Goal: Check status: Check status

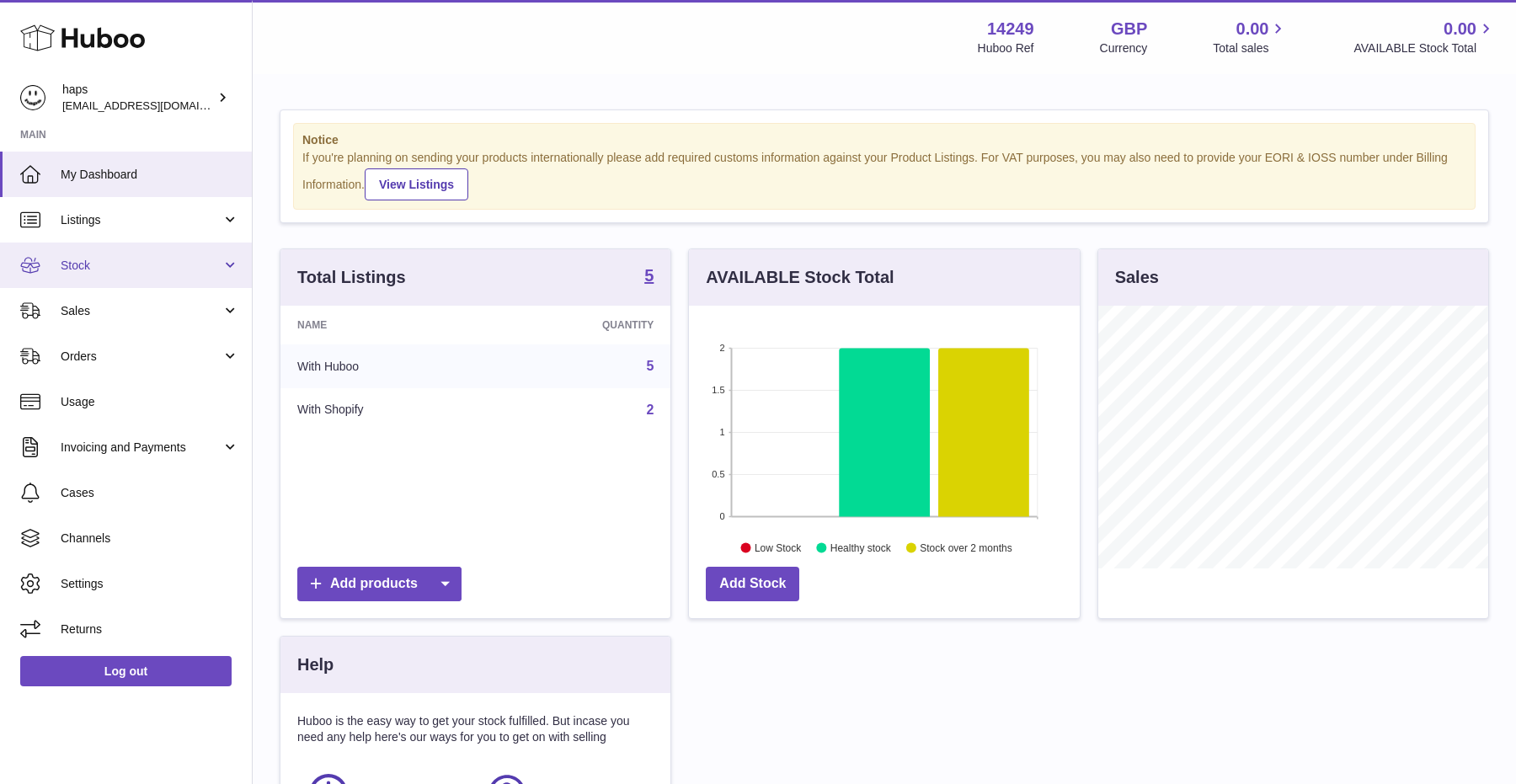
scroll to position [263, 390]
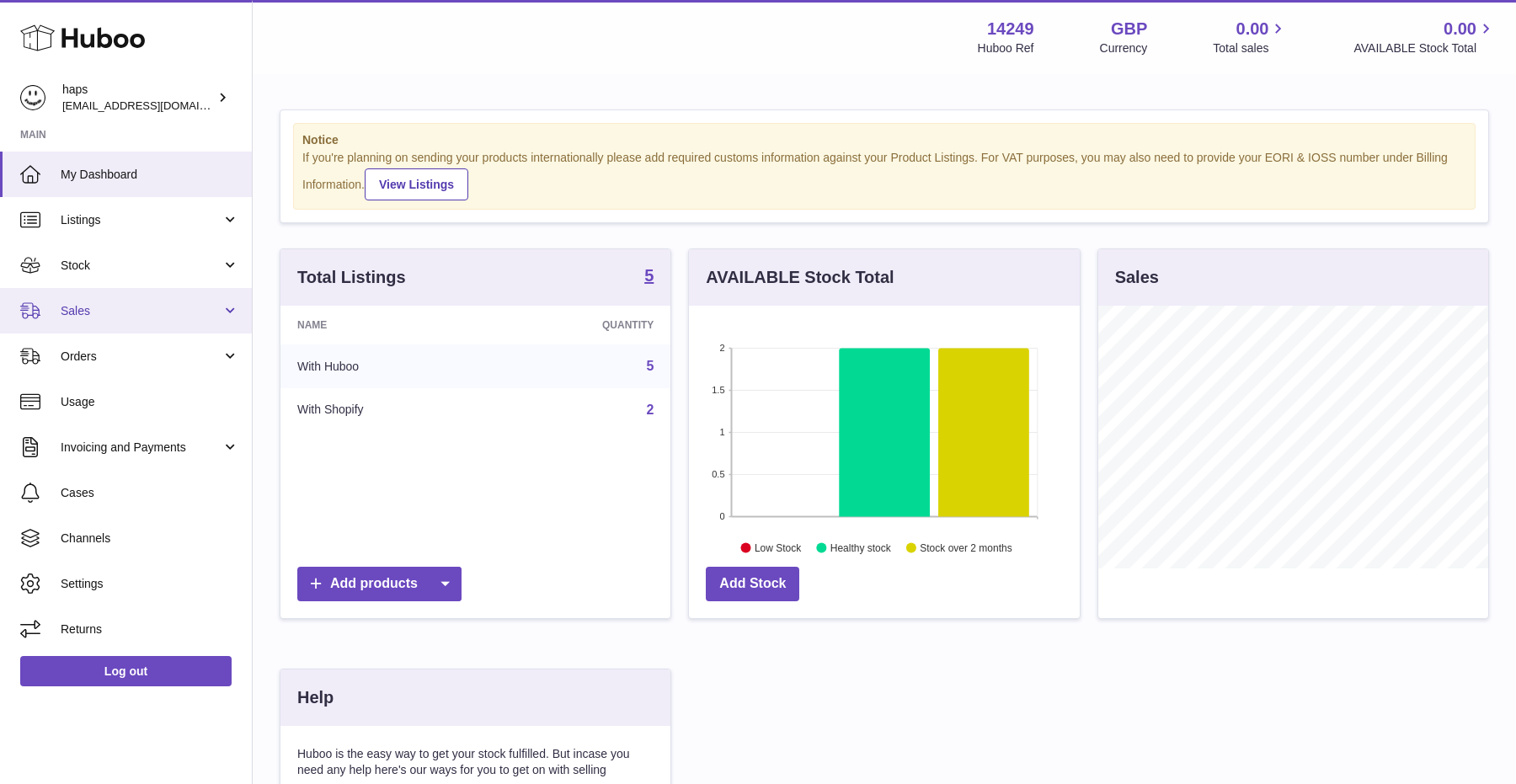
click at [105, 314] on span "Sales" at bounding box center [141, 312] width 161 height 16
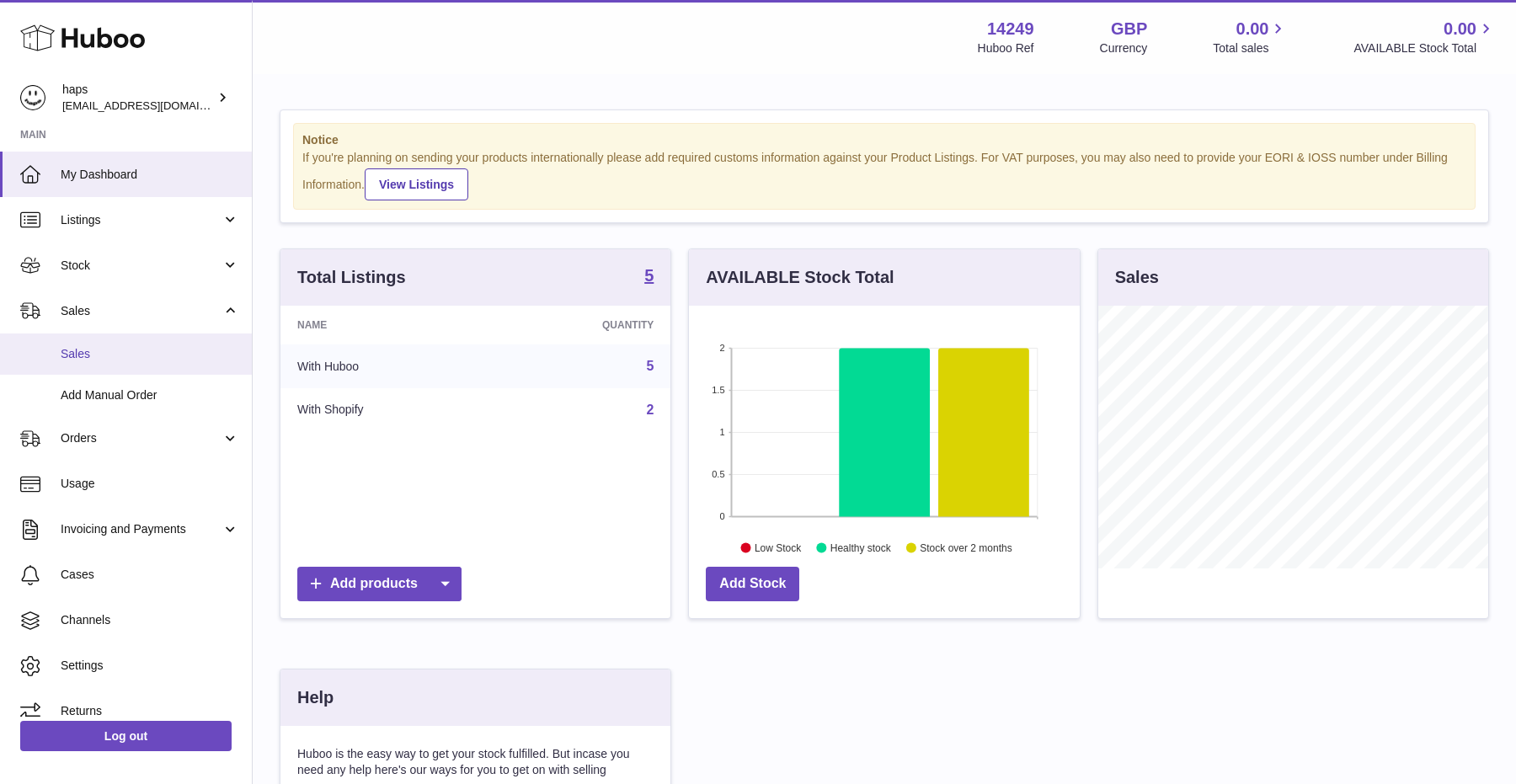
click at [76, 358] on span "Sales" at bounding box center [150, 354] width 179 height 16
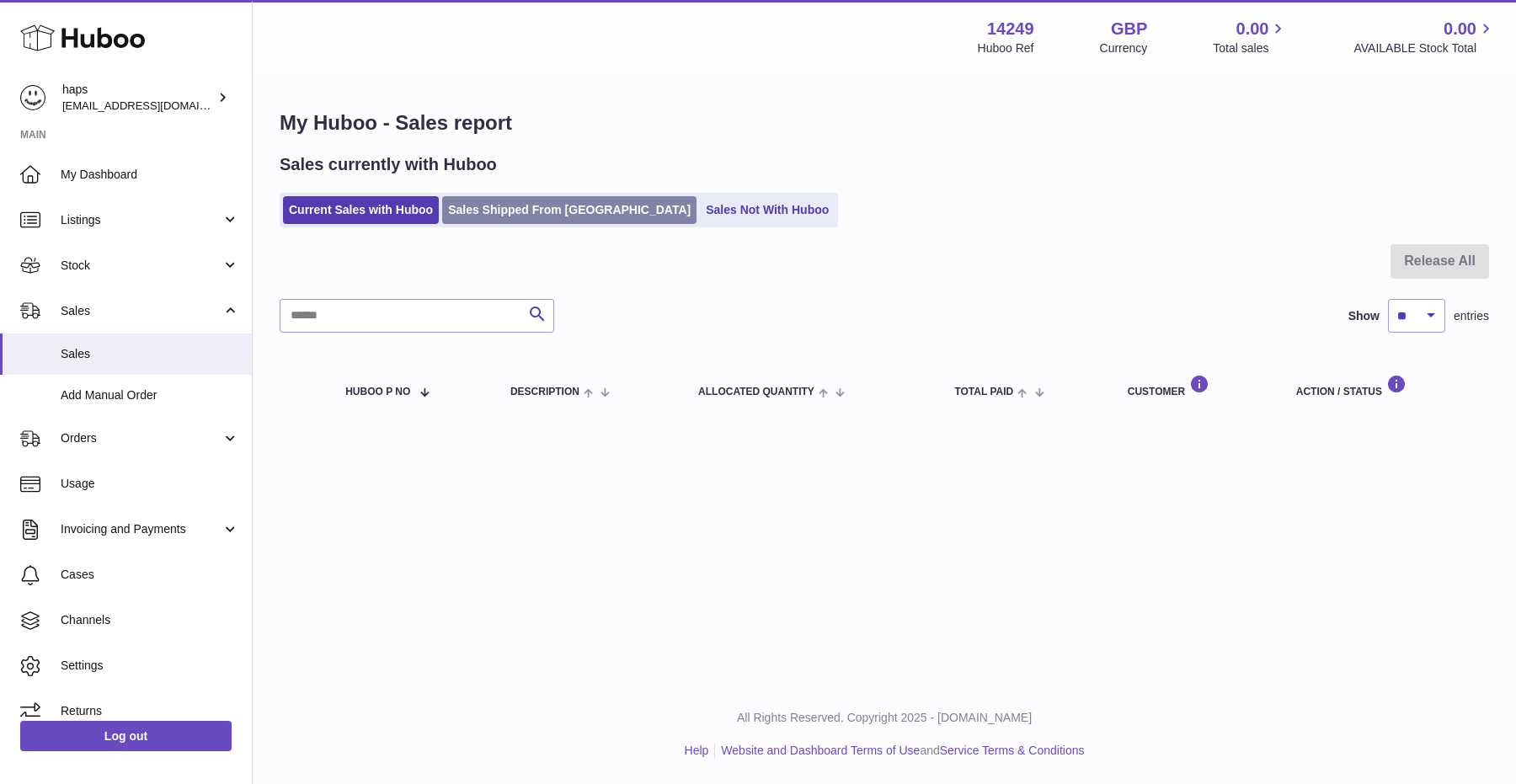
click at [553, 210] on link "Sales Shipped From [GEOGRAPHIC_DATA]" at bounding box center [570, 210] width 255 height 28
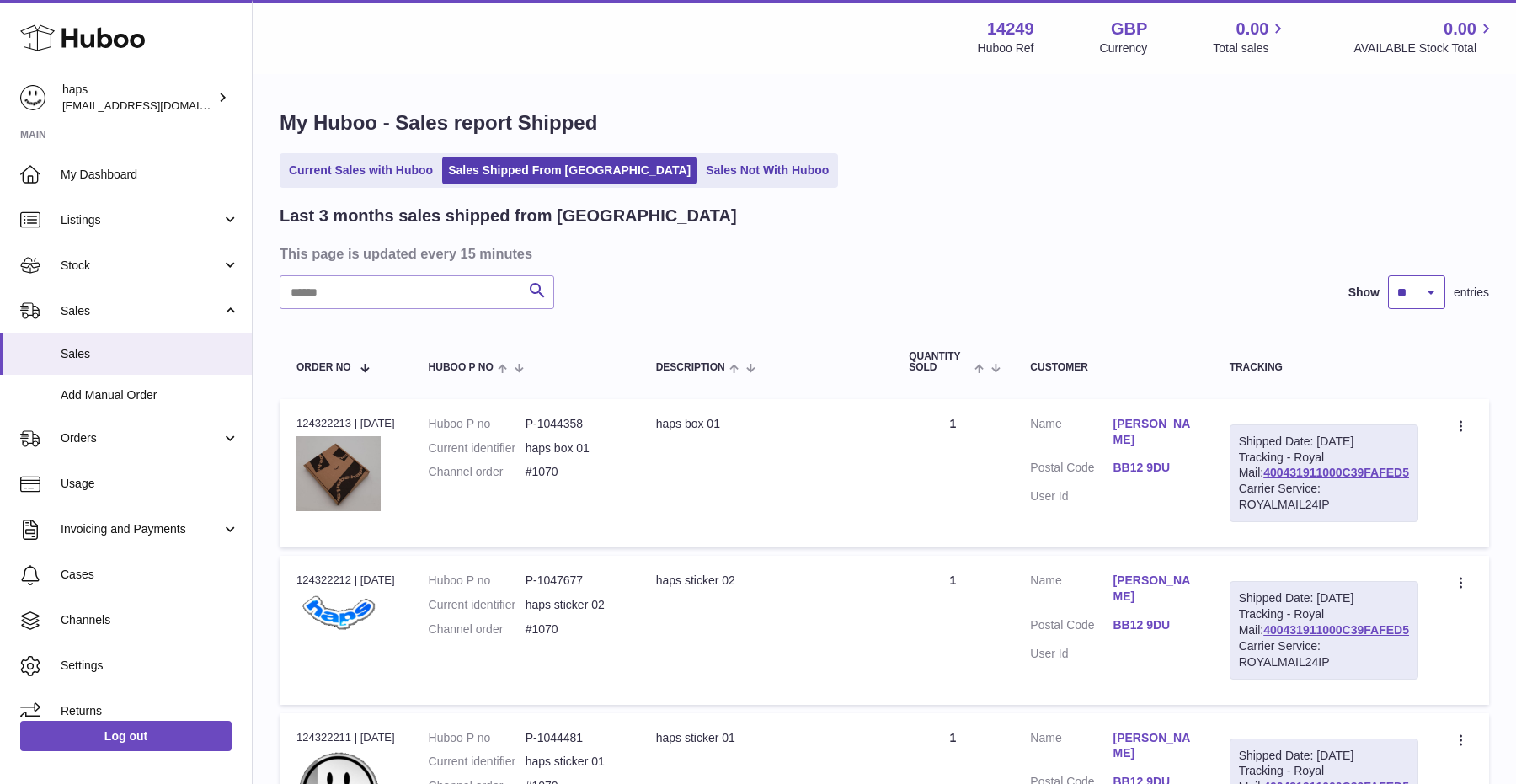
click at [1431, 302] on select "** ** **" at bounding box center [1417, 292] width 57 height 33
select select "**"
click at [1389, 275] on select "** ** **" at bounding box center [1417, 292] width 57 height 33
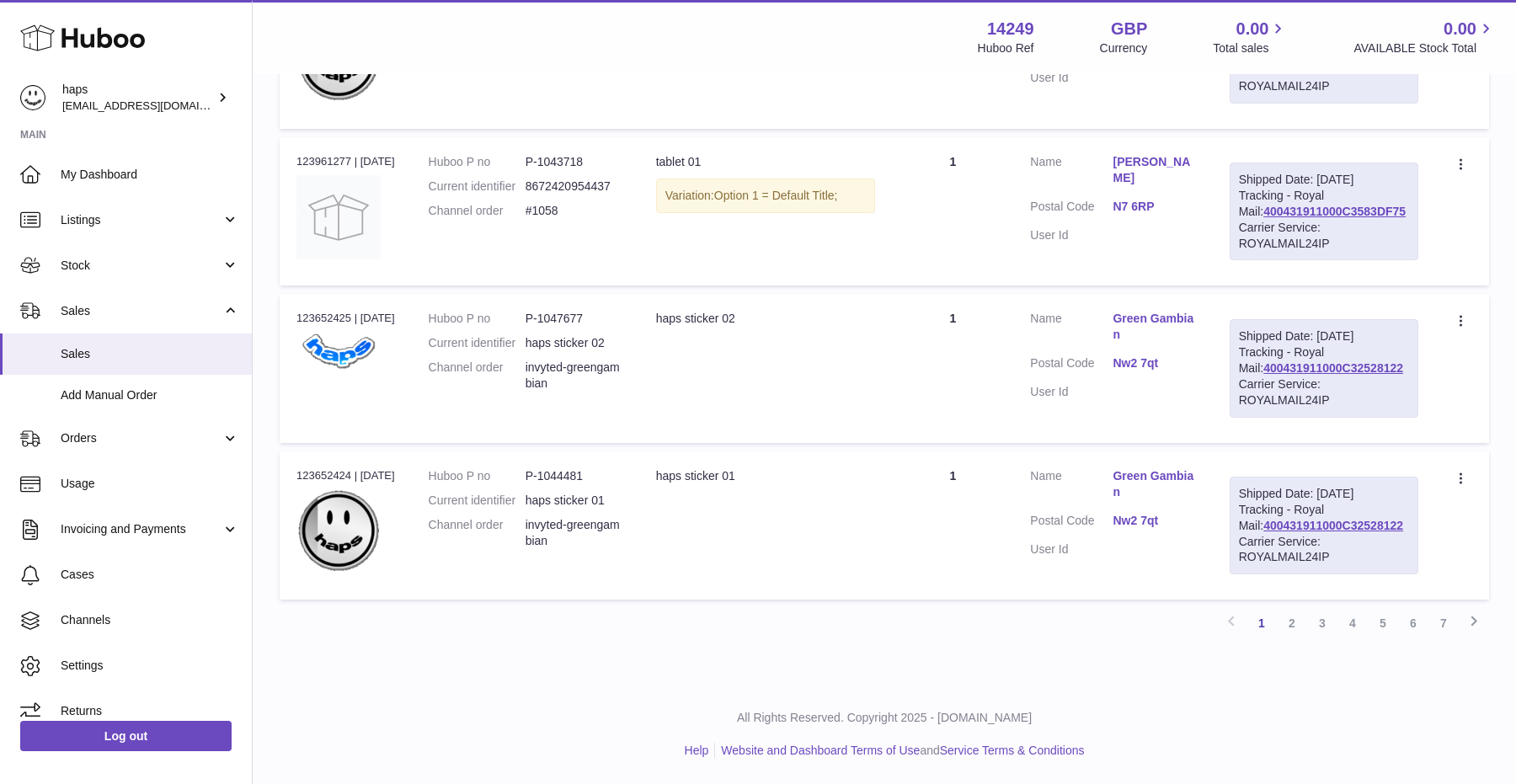
scroll to position [8312, 0]
click at [1316, 375] on link "400431911000C32528122" at bounding box center [1334, 368] width 140 height 14
click at [1157, 371] on link "Nw2 7qt" at bounding box center [1154, 364] width 82 height 16
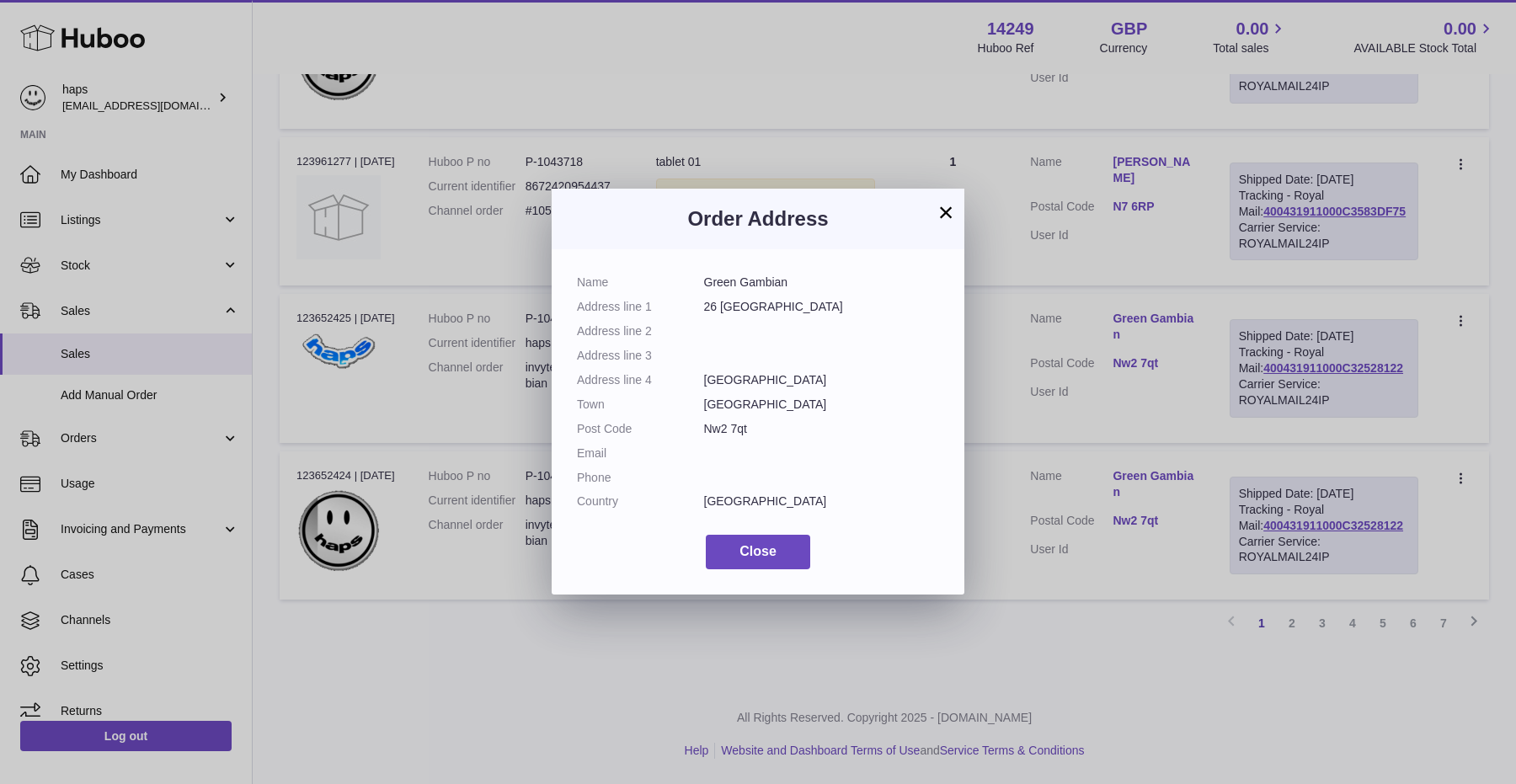
click at [948, 215] on button "×" at bounding box center [946, 212] width 20 height 20
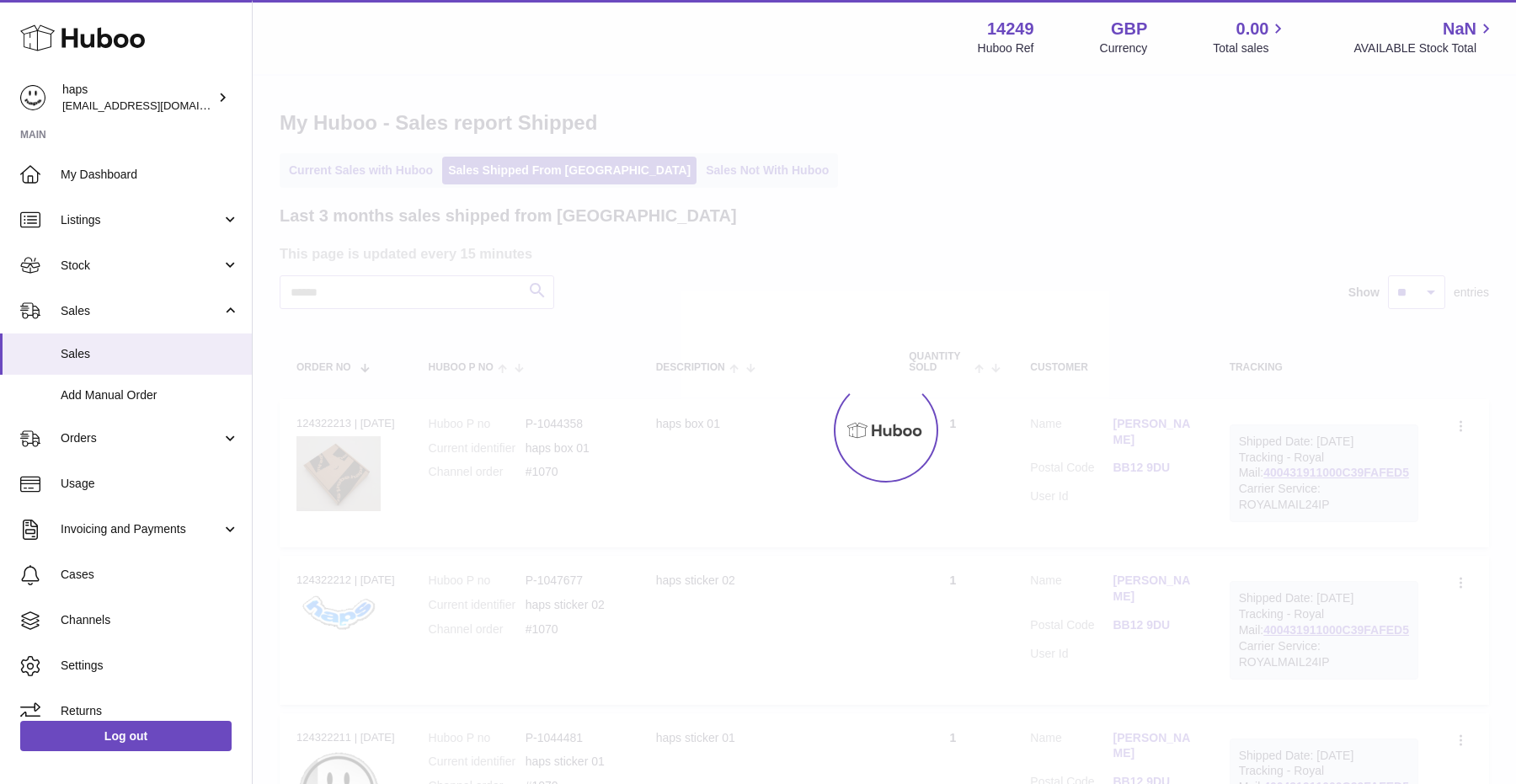
select select "**"
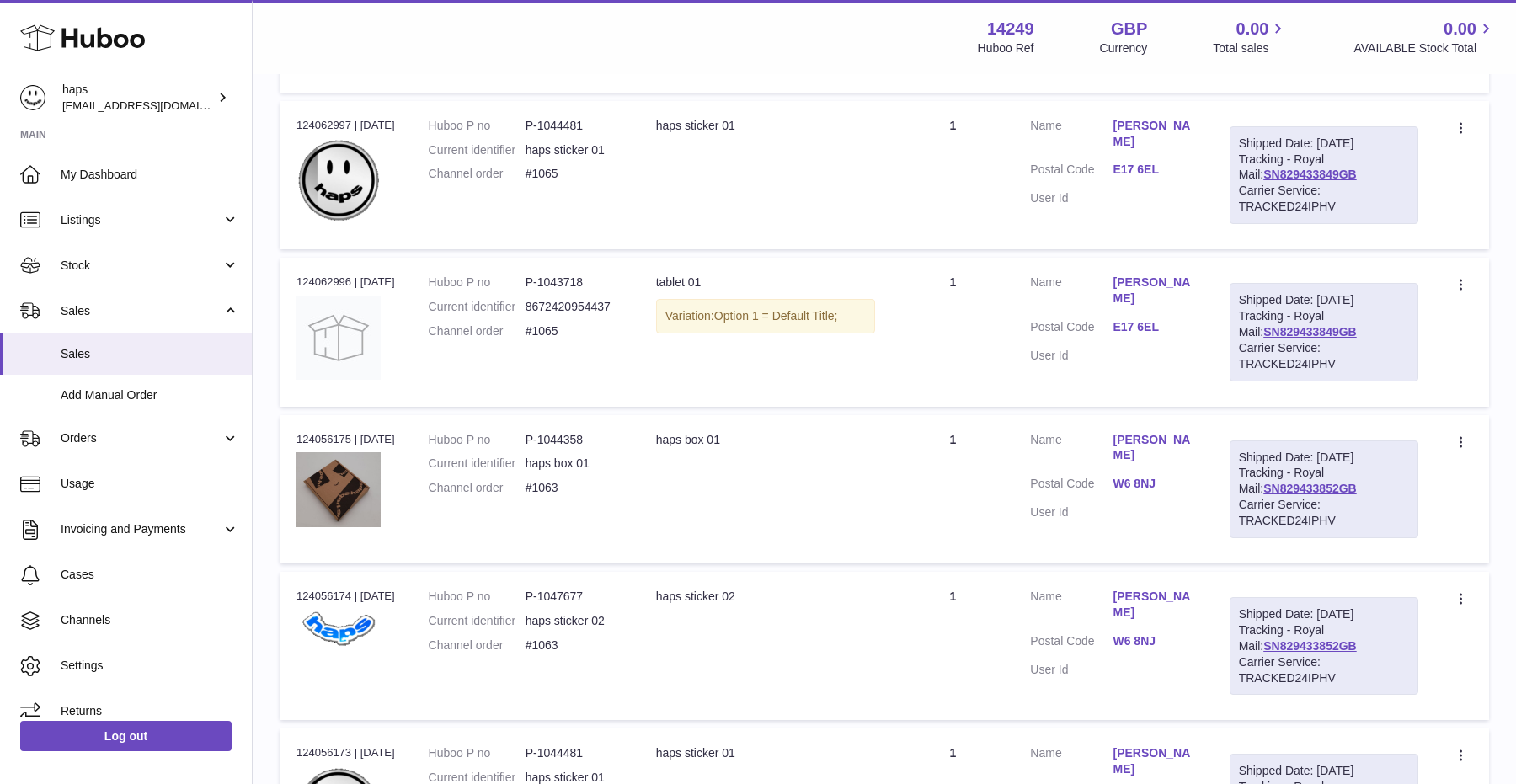
scroll to position [3937, 0]
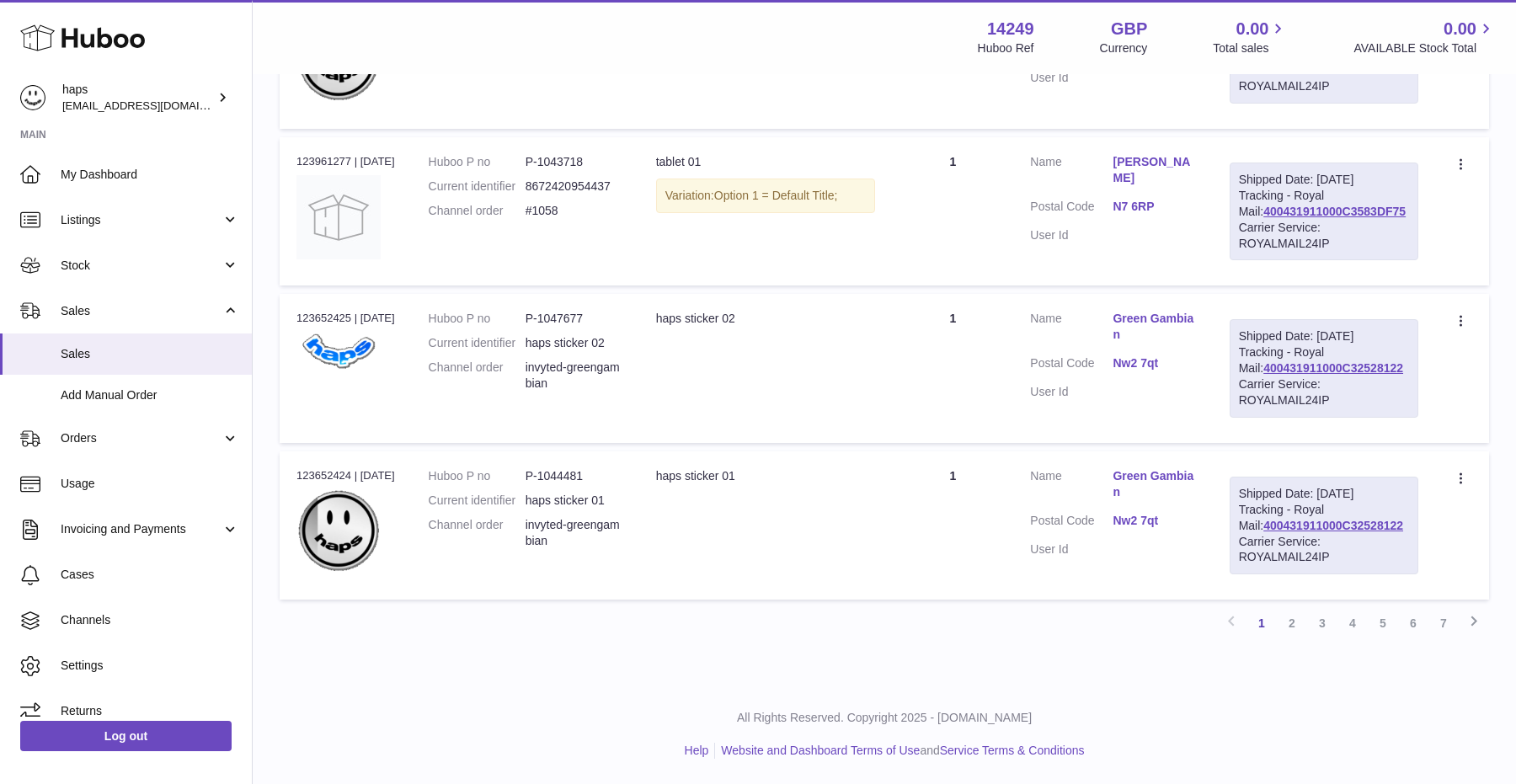
scroll to position [8440, 0]
click at [1159, 468] on link "Green Gambian" at bounding box center [1154, 483] width 82 height 32
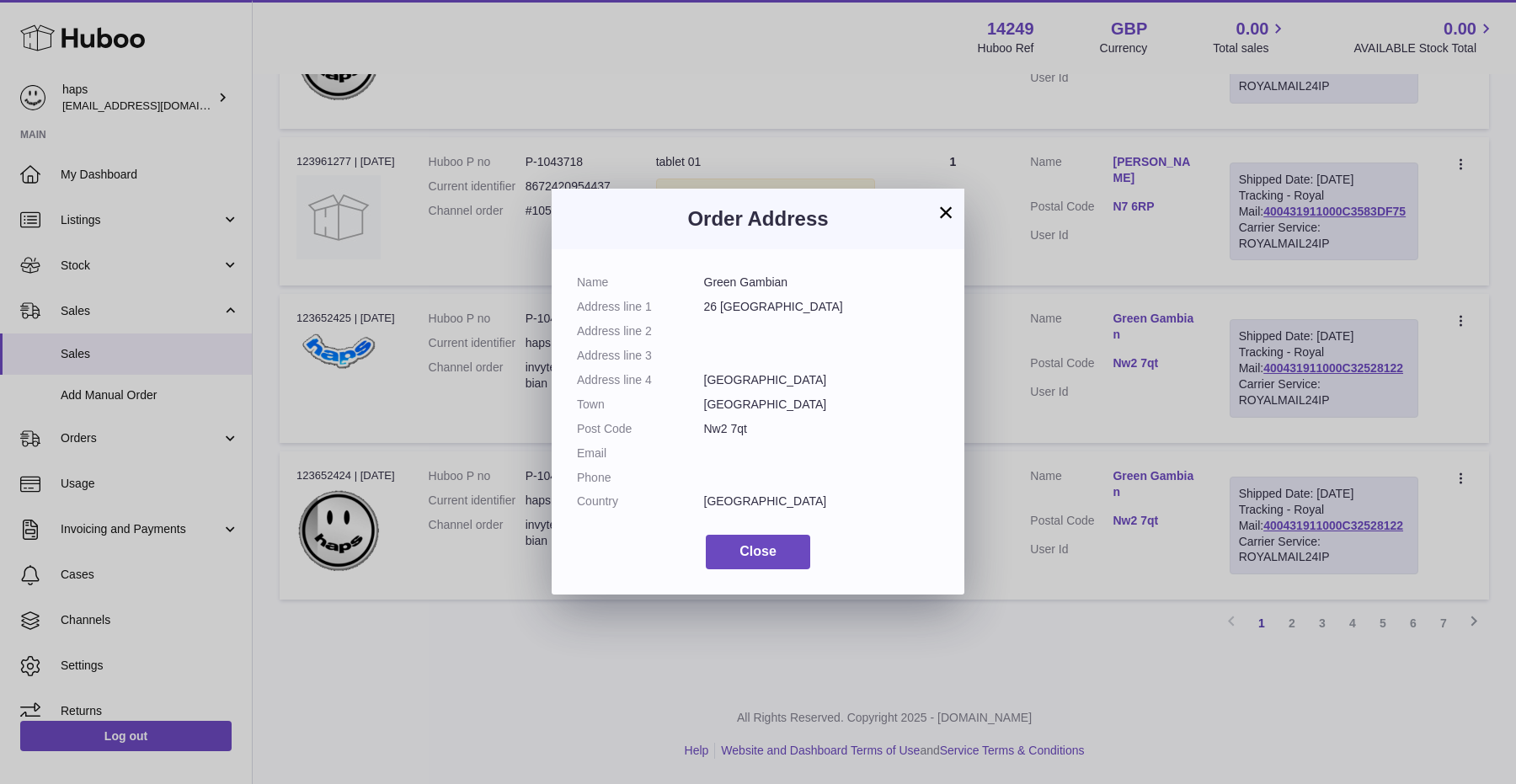
click at [1267, 522] on div "× Order Address Name Green Gambian Address line [GEOGRAPHIC_DATA] Address line …" at bounding box center [758, 392] width 1516 height 784
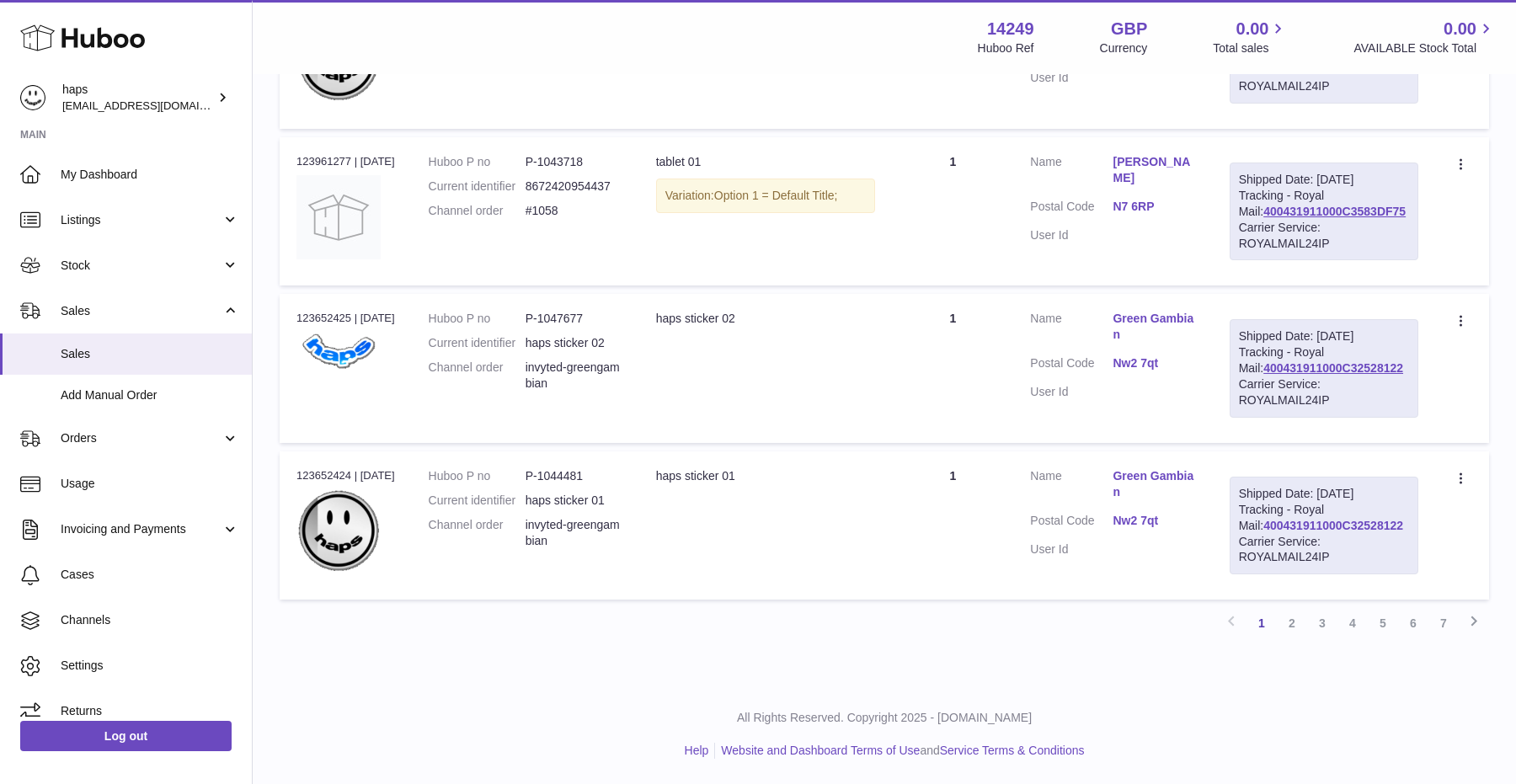
click at [1297, 527] on link "400431911000C32528122" at bounding box center [1334, 525] width 140 height 14
click at [1184, 468] on link "Green Gambian" at bounding box center [1154, 483] width 82 height 32
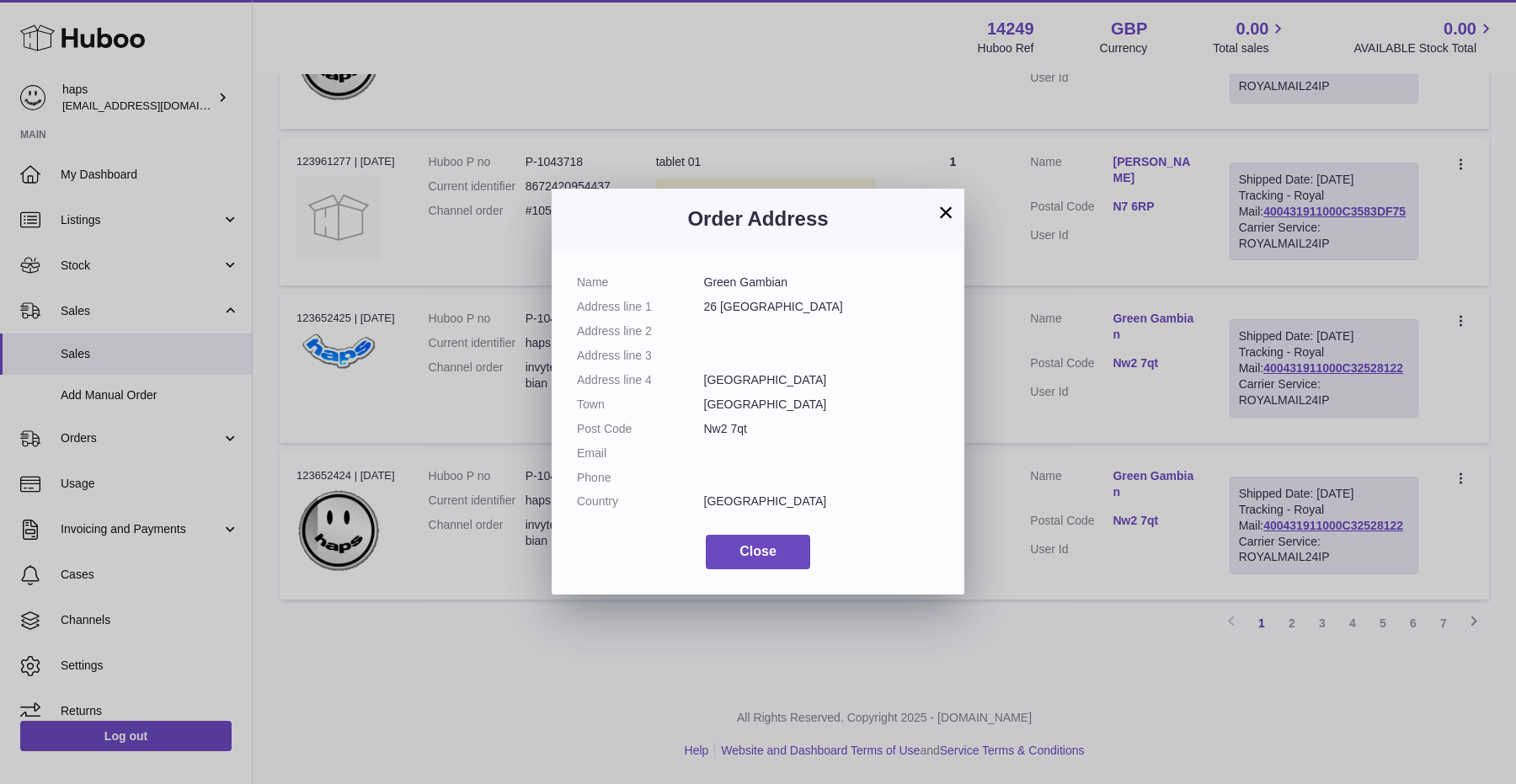
click at [950, 209] on button "×" at bounding box center [946, 212] width 20 height 20
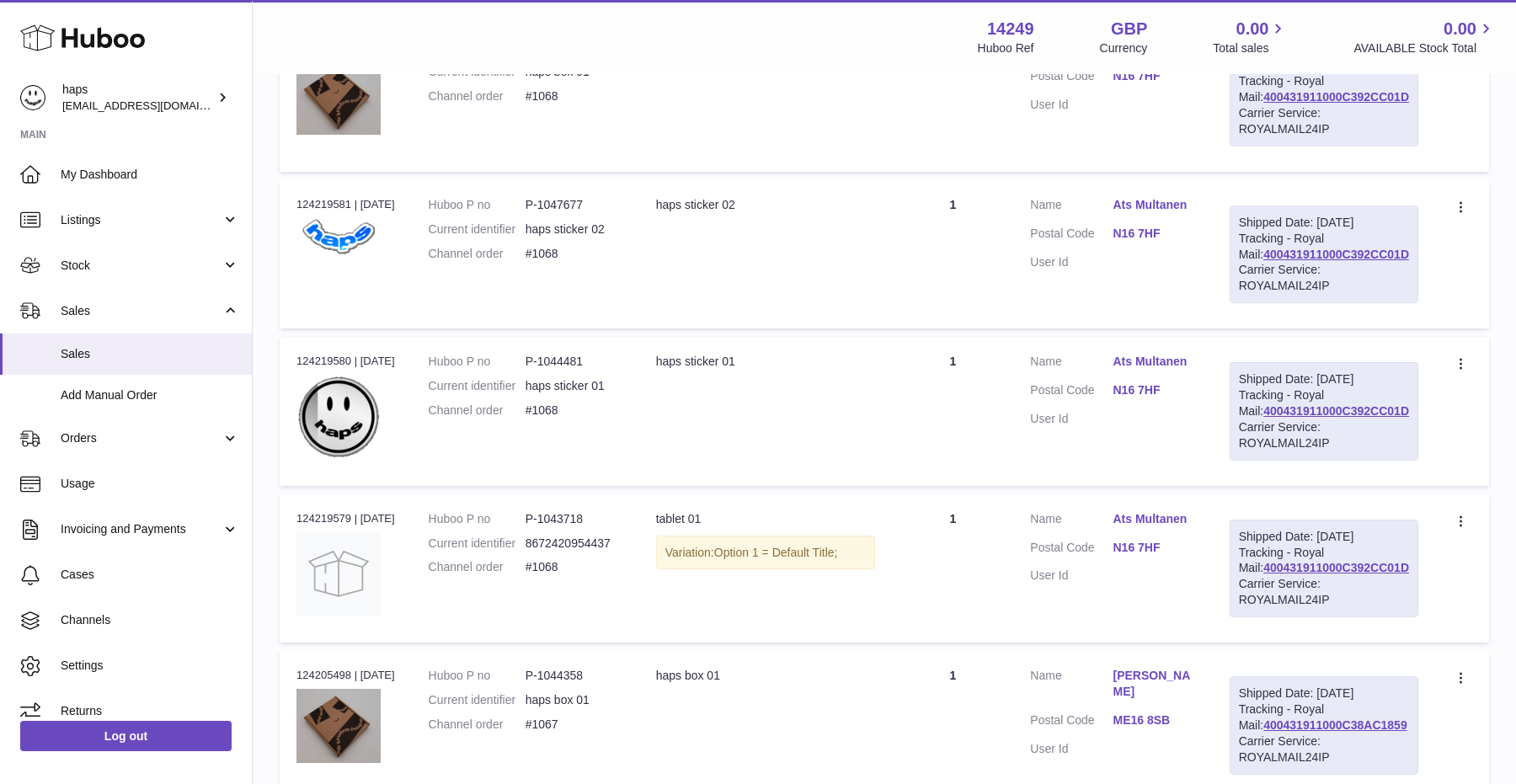
scroll to position [0, 0]
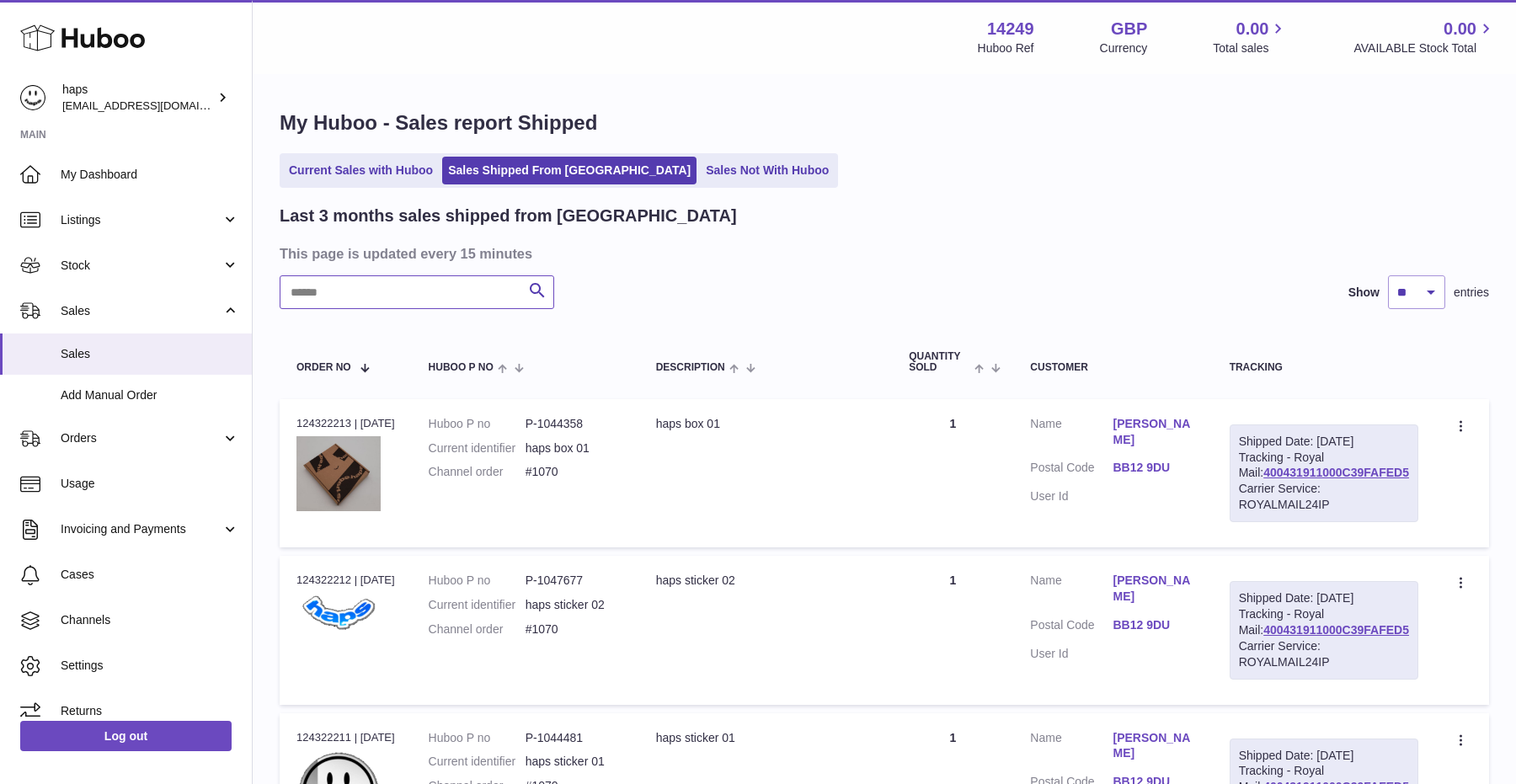
click at [347, 293] on input "text" at bounding box center [417, 292] width 275 height 33
type input "******"
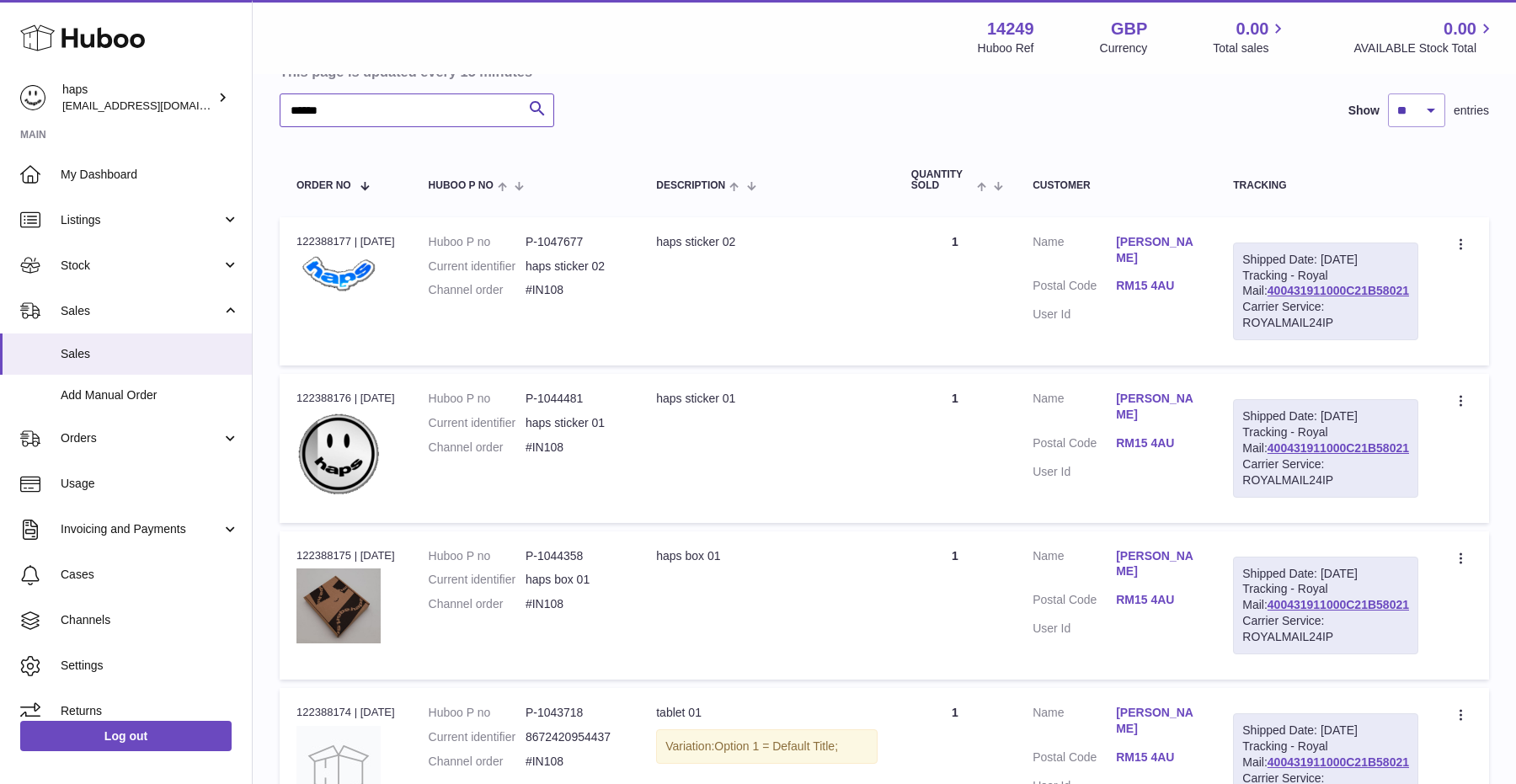
scroll to position [213, 0]
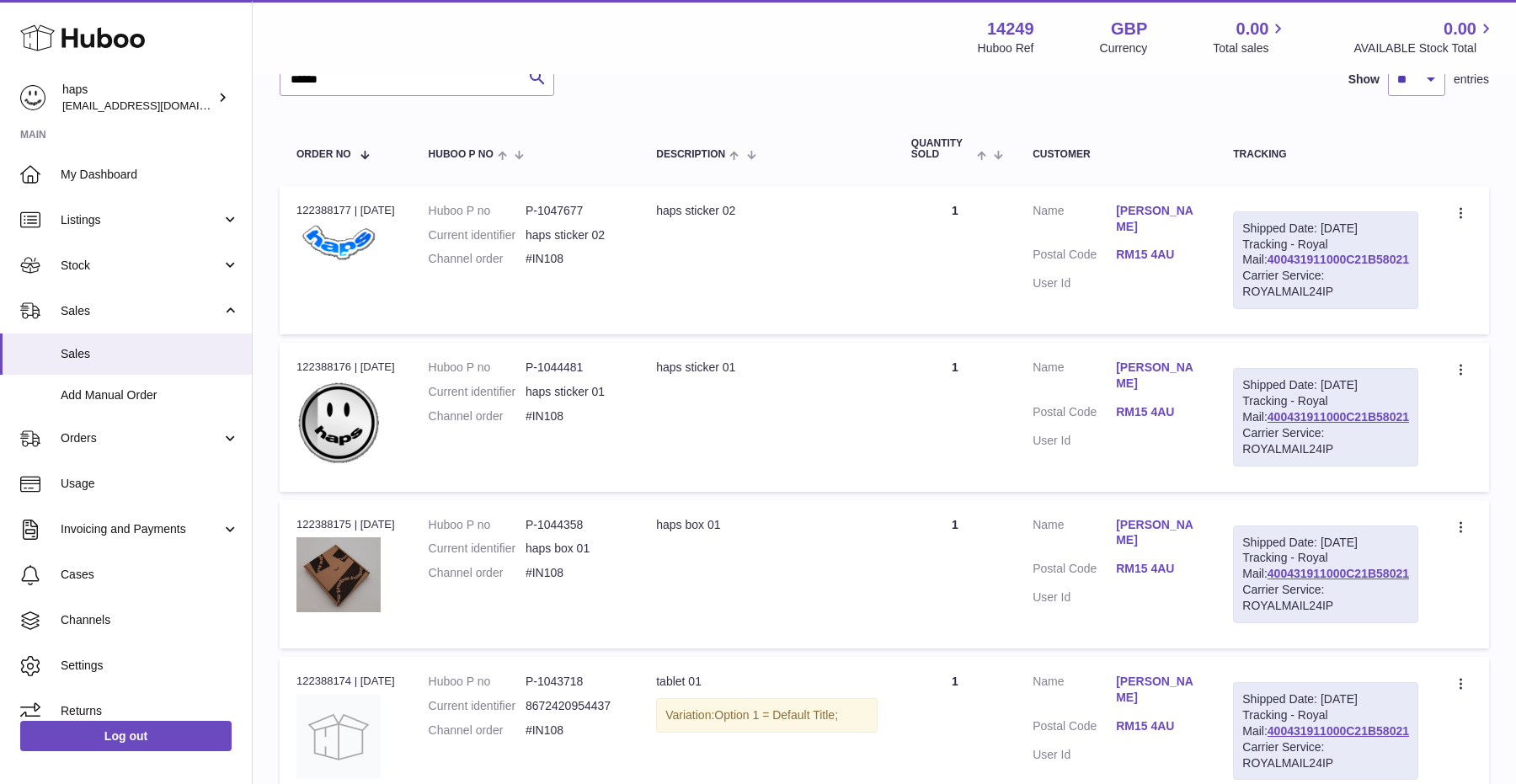
click at [1338, 266] on link "400431911000C21B58021" at bounding box center [1338, 259] width 142 height 14
click at [1140, 248] on dd "RM15 4AU" at bounding box center [1158, 257] width 83 height 20
click at [1146, 247] on link "RM15 4AU" at bounding box center [1158, 255] width 83 height 16
